Goal: Communication & Community: Ask a question

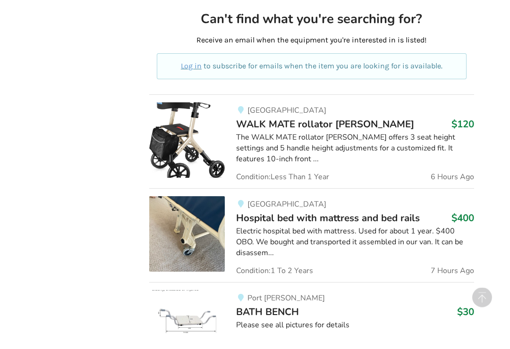
scroll to position [527, 0]
click at [349, 146] on div "The WALK MATE rollator [PERSON_NAME] offers 3 seat height settings and 5 handle…" at bounding box center [355, 148] width 238 height 33
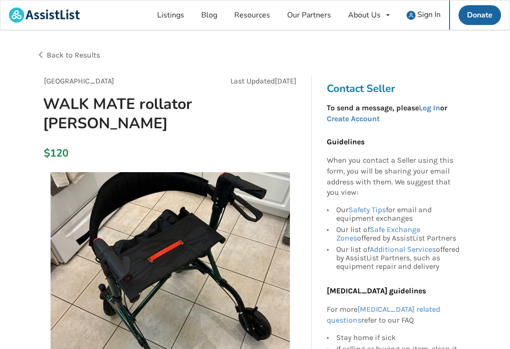
click at [437, 109] on link "Log In" at bounding box center [429, 107] width 21 height 9
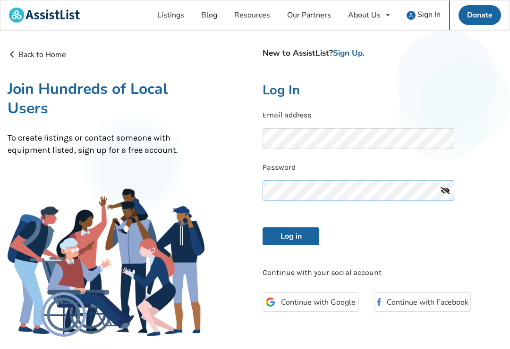
click at [291, 235] on button "Log in" at bounding box center [291, 237] width 57 height 18
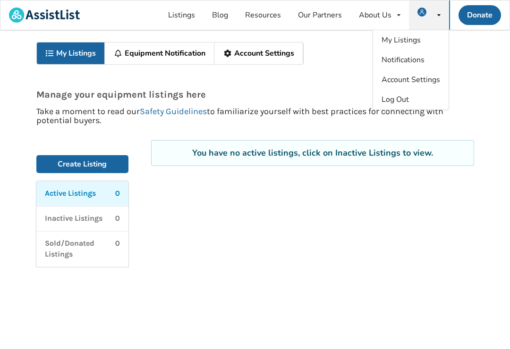
click at [426, 14] on img at bounding box center [421, 12] width 9 height 9
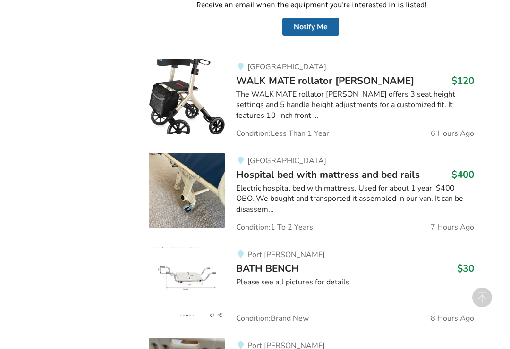
scroll to position [562, 0]
click at [184, 105] on img at bounding box center [187, 97] width 76 height 76
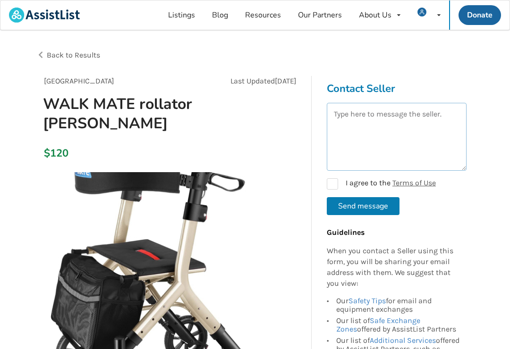
click at [353, 125] on textarea at bounding box center [397, 137] width 140 height 68
type textarea "I'me interested in your [PERSON_NAME]. Could you please call me at [PHONE_NUMBE…"
click at [337, 181] on label "I agree to the Terms of Use" at bounding box center [381, 183] width 109 height 11
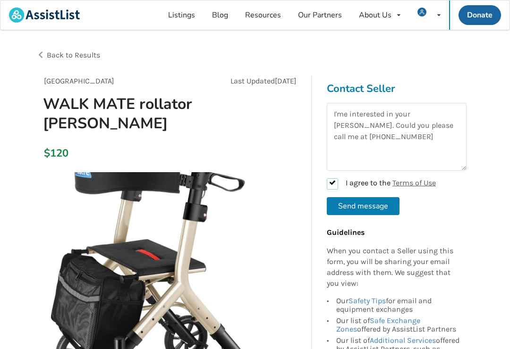
checkbox input "true"
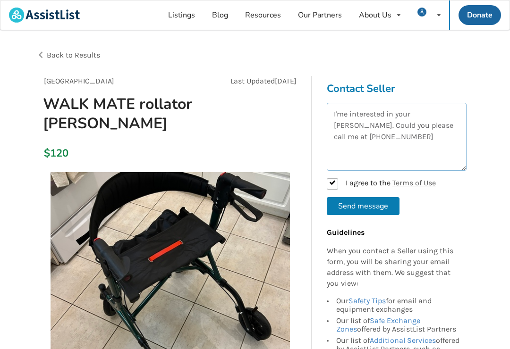
click at [460, 126] on textarea "I'me interested in your [PERSON_NAME]. Could you please call me at [PHONE_NUMBE…" at bounding box center [397, 137] width 140 height 68
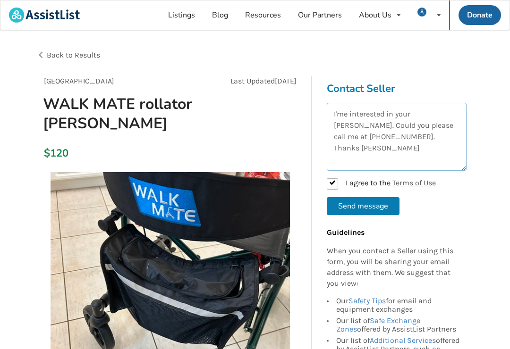
type textarea "I'me interested in your [PERSON_NAME]. Could you please call me at [PHONE_NUMBE…"
click at [366, 208] on button "Send message" at bounding box center [363, 206] width 73 height 18
checkbox input "false"
